Goal: Task Accomplishment & Management: Complete application form

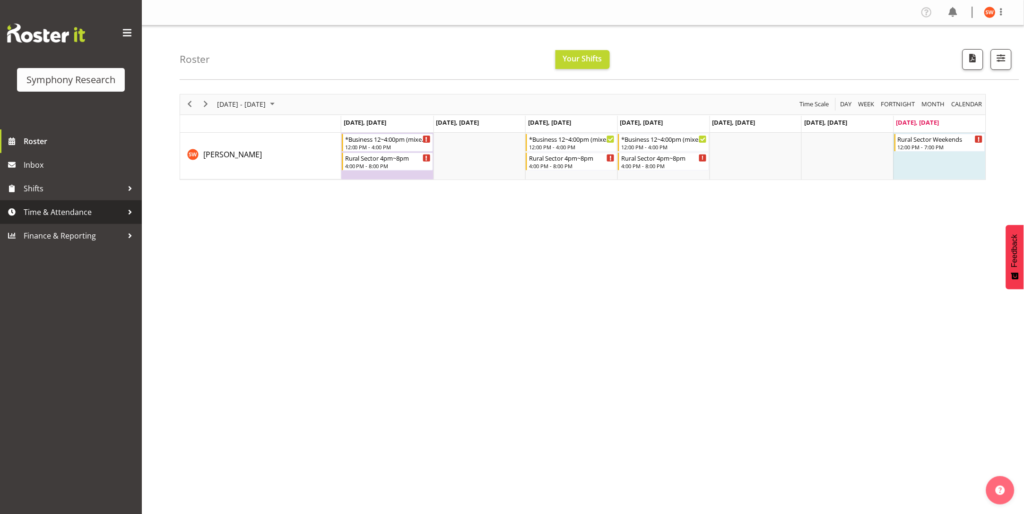
click at [82, 216] on span "Time & Attendance" at bounding box center [73, 212] width 99 height 14
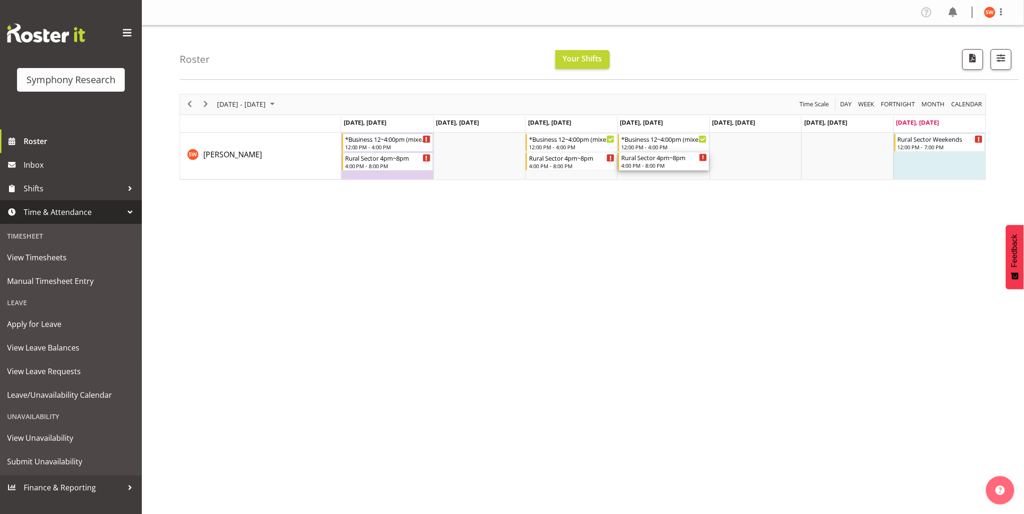
click at [702, 157] on div "Timeline Week of September 28, 2025" at bounding box center [703, 157] width 7 height 7
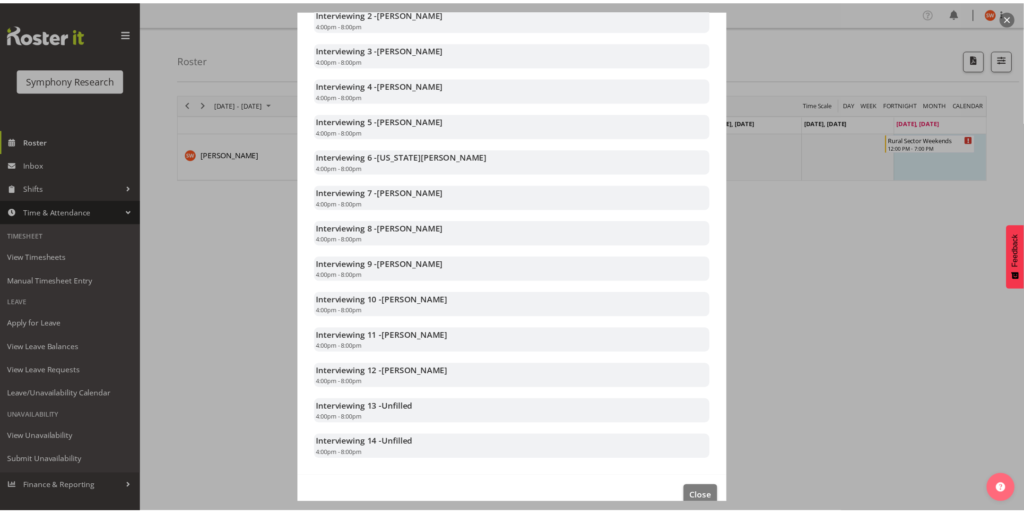
scroll to position [312, 0]
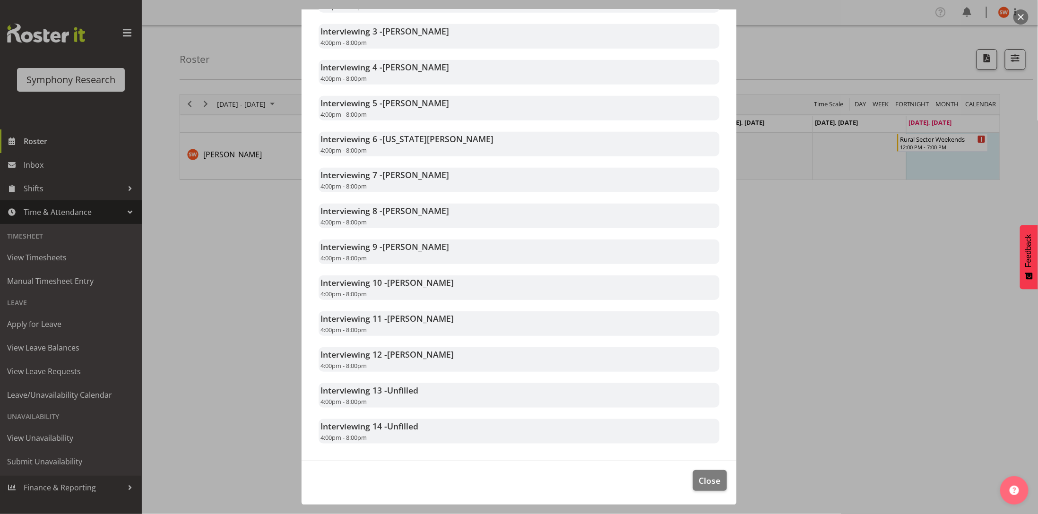
click at [865, 422] on div at bounding box center [519, 257] width 1038 height 514
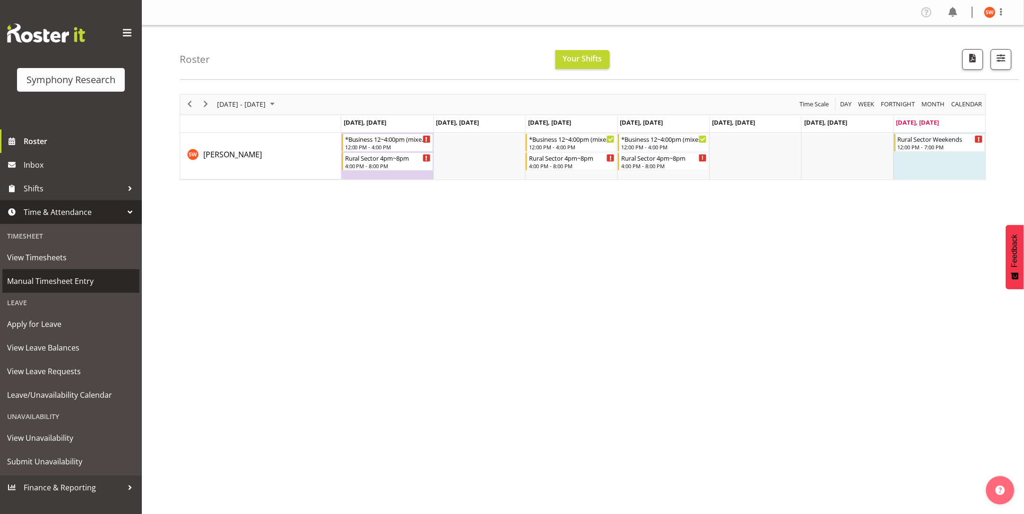
click at [58, 275] on span "Manual Timesheet Entry" at bounding box center [71, 281] width 128 height 14
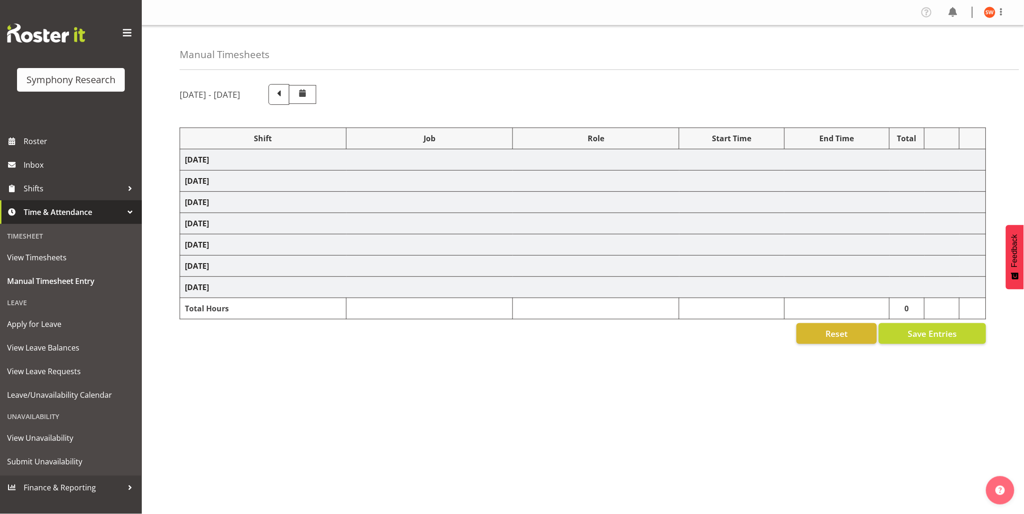
select select "81561"
select select "10587"
select select "47"
select select "81561"
select select "10587"
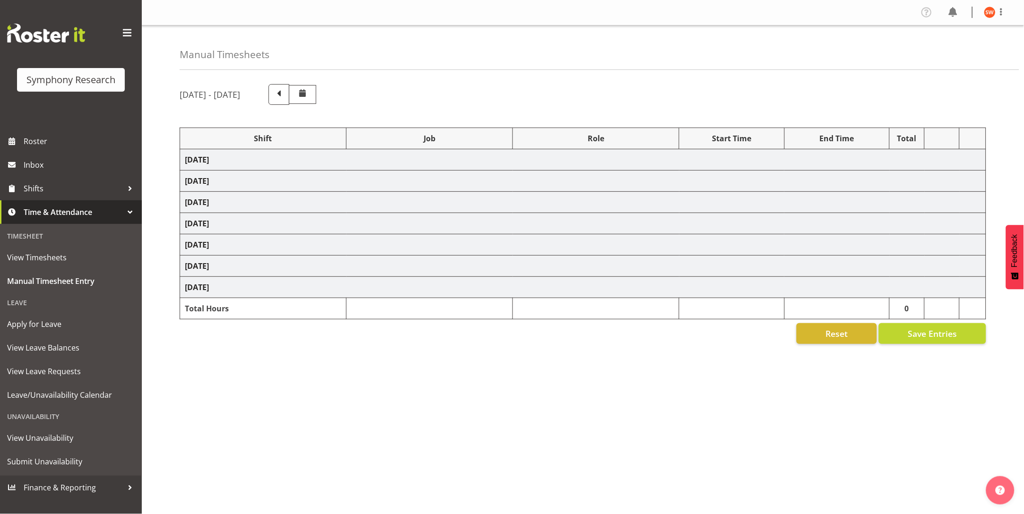
select select "47"
select select "81298"
select select "10587"
select select "47"
select select "81561"
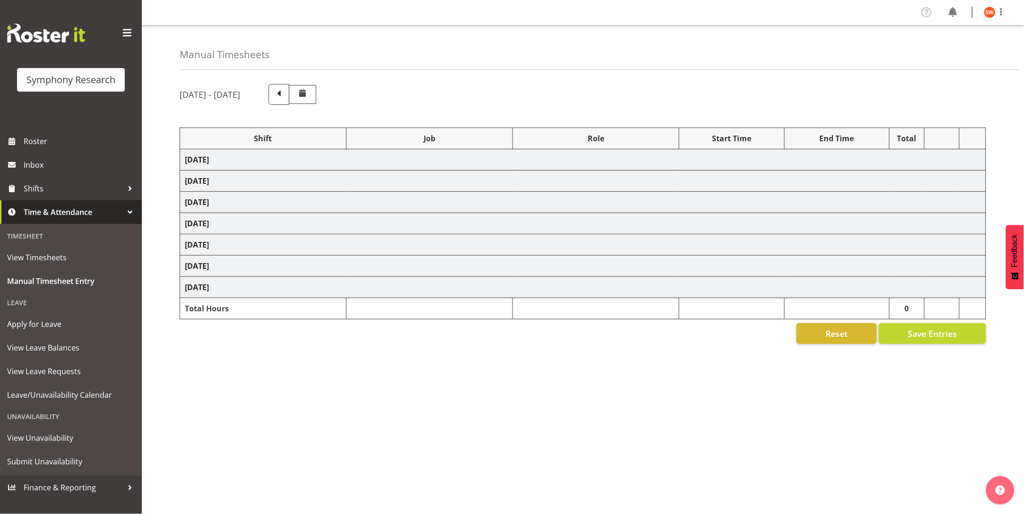
select select "10587"
select select "47"
select select "81298"
select select "10587"
select select "47"
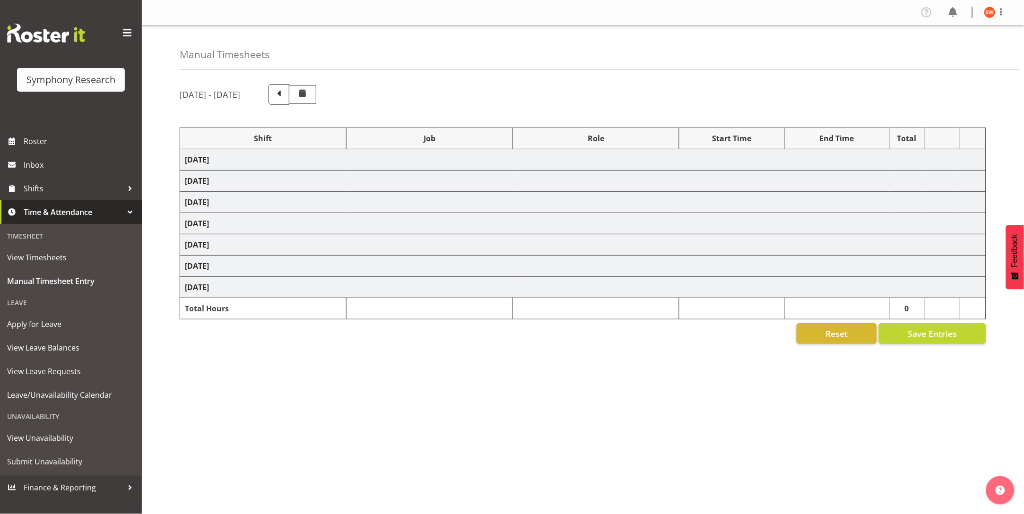
select select "81299"
select select "10587"
select select "47"
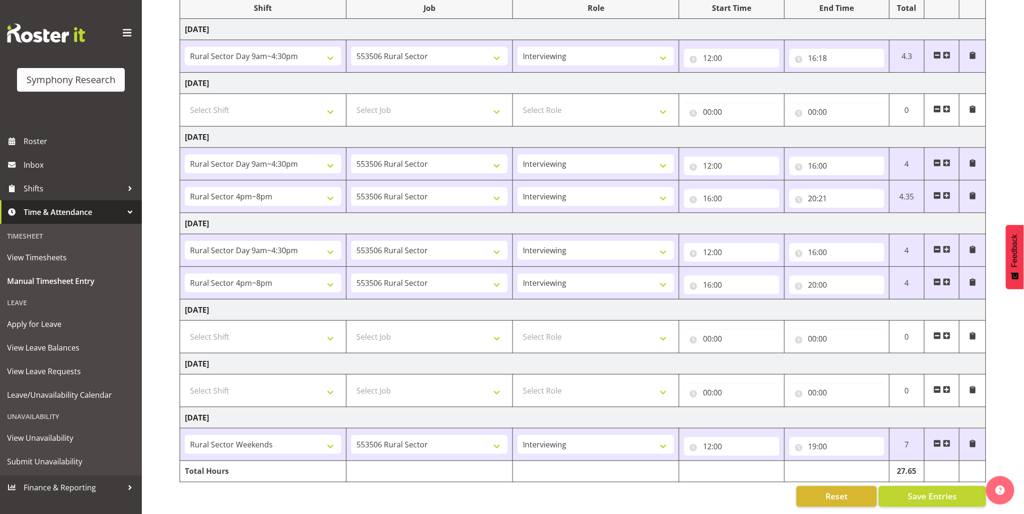
scroll to position [146, 0]
click at [940, 491] on span "Save Entries" at bounding box center [932, 497] width 49 height 12
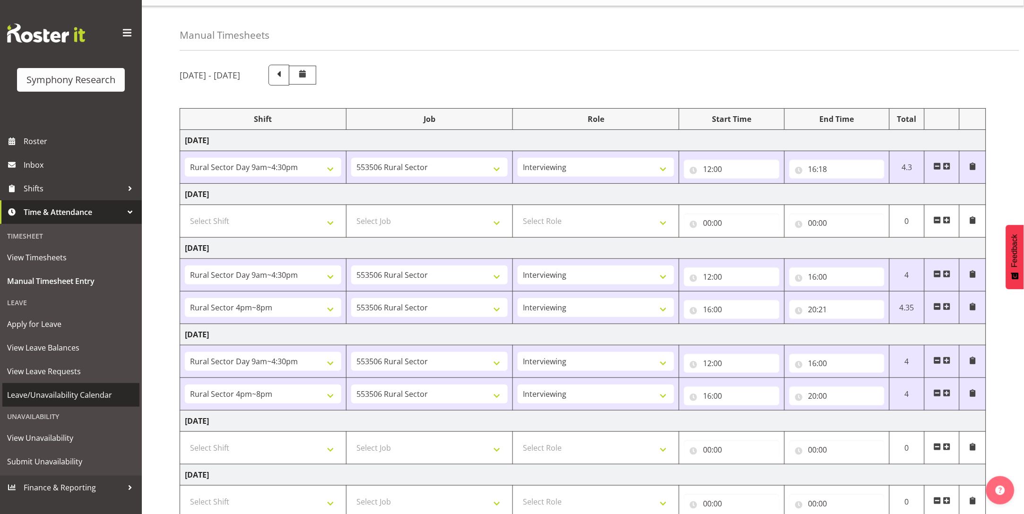
scroll to position [0, 0]
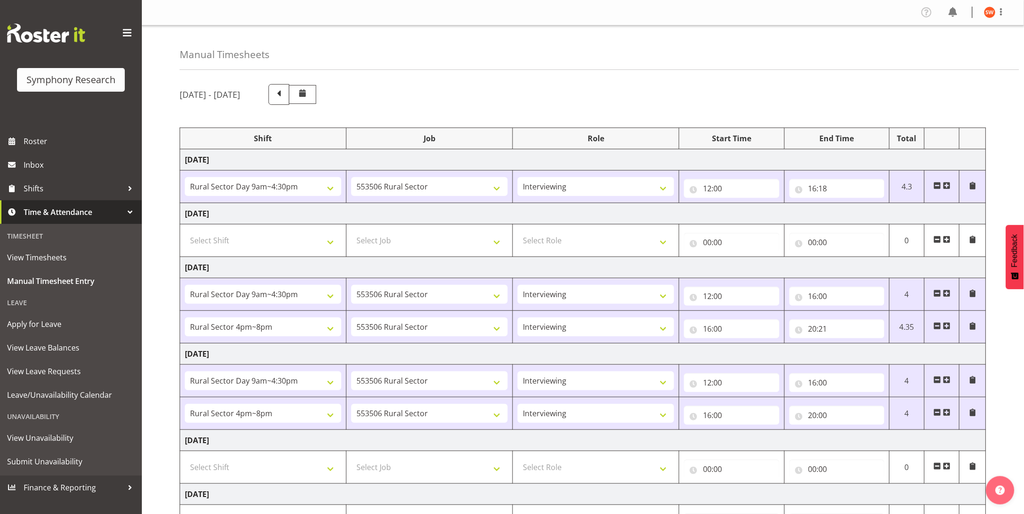
click at [126, 30] on span at bounding box center [127, 33] width 15 height 15
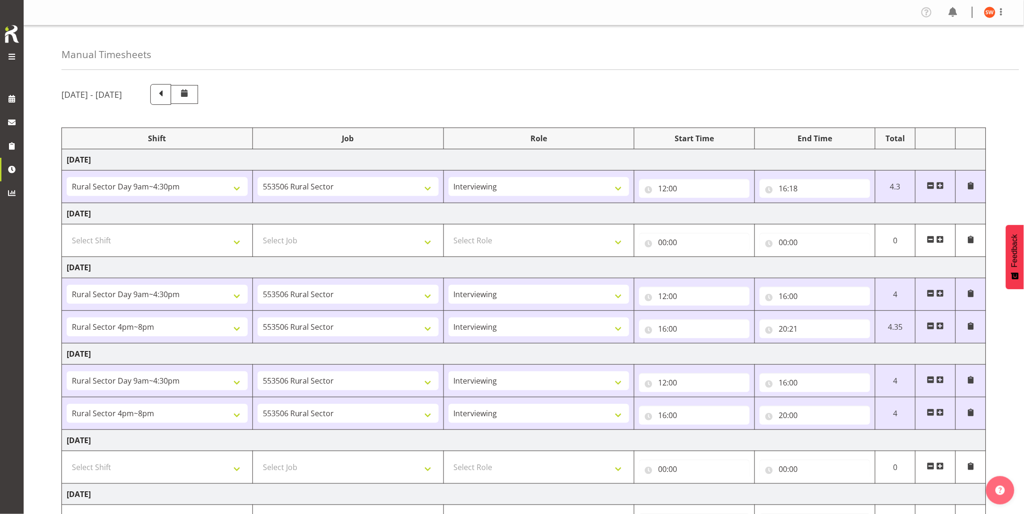
click at [10, 59] on span at bounding box center [11, 56] width 11 height 11
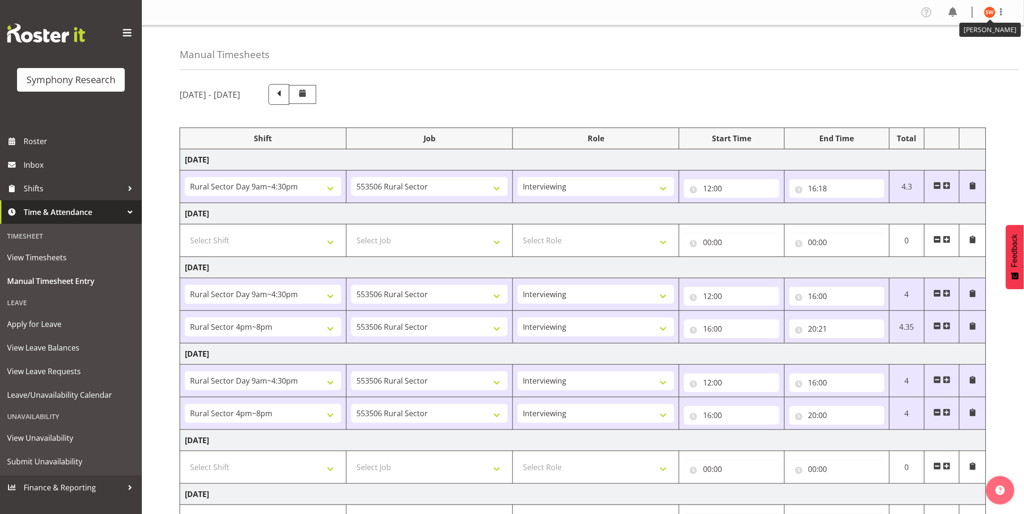
click at [985, 11] on img at bounding box center [989, 12] width 11 height 11
click at [951, 46] on link "Log Out" at bounding box center [961, 49] width 91 height 17
